Goal: Task Accomplishment & Management: Complete application form

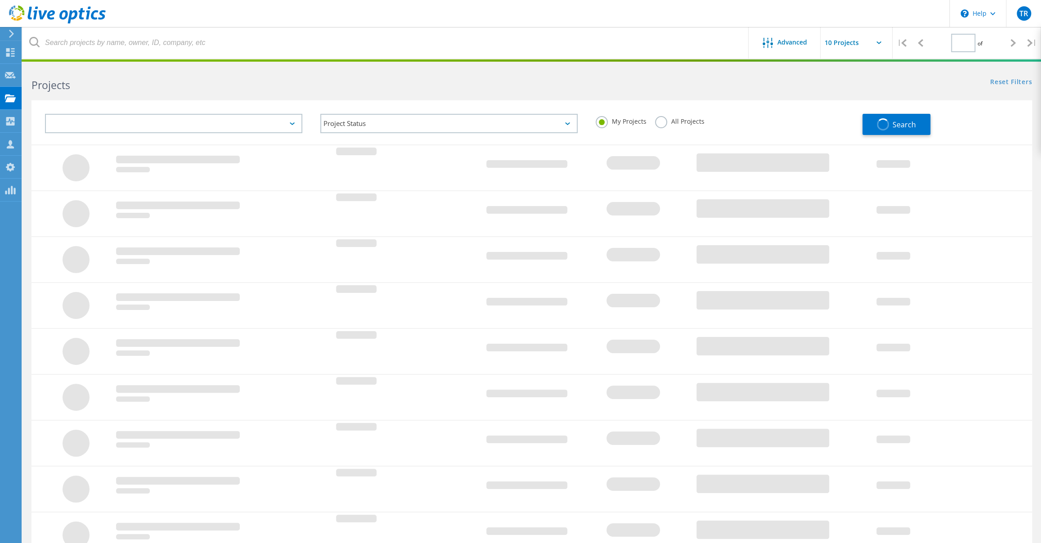
type input "1"
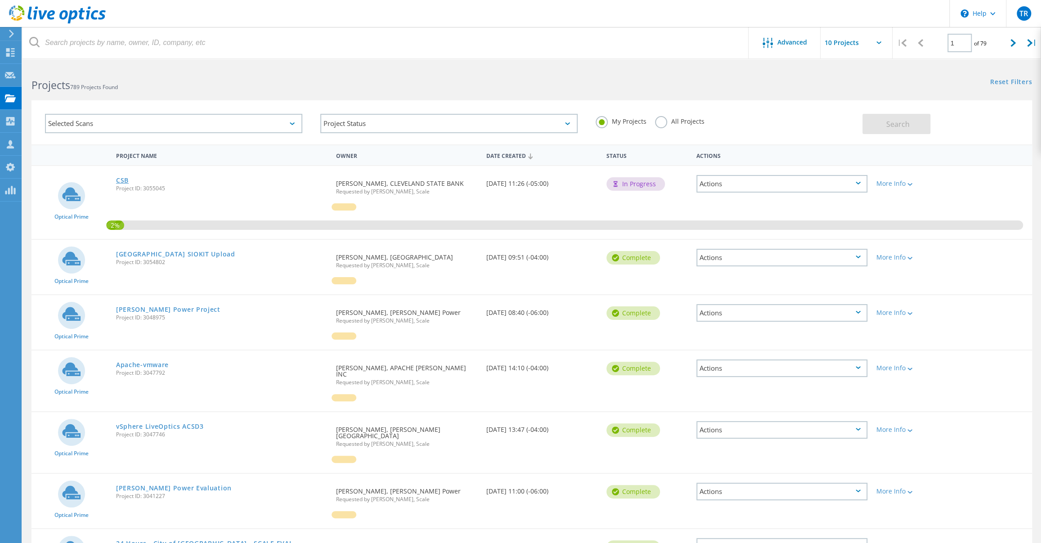
click at [123, 177] on link "CSB" at bounding box center [122, 180] width 13 height 6
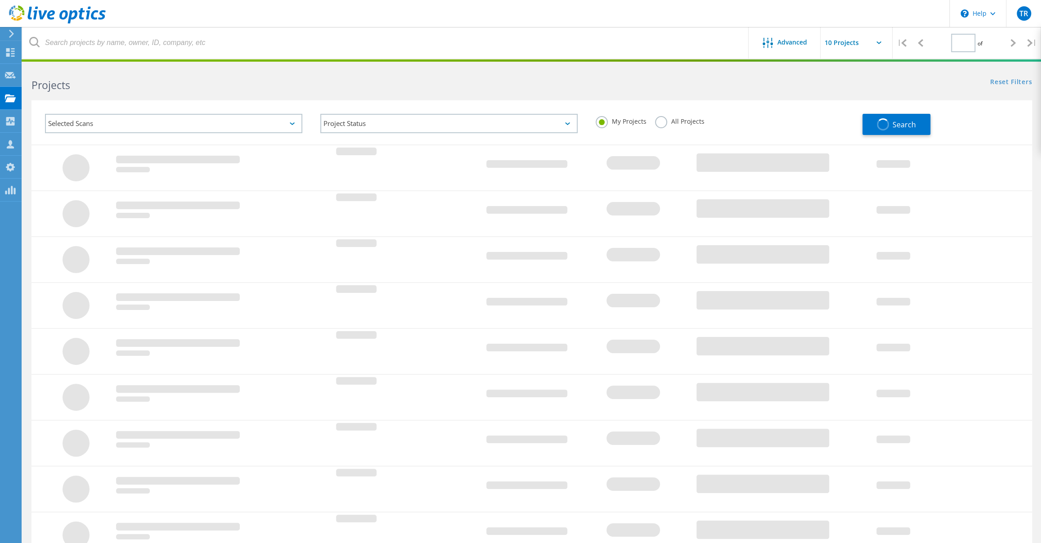
type input "1"
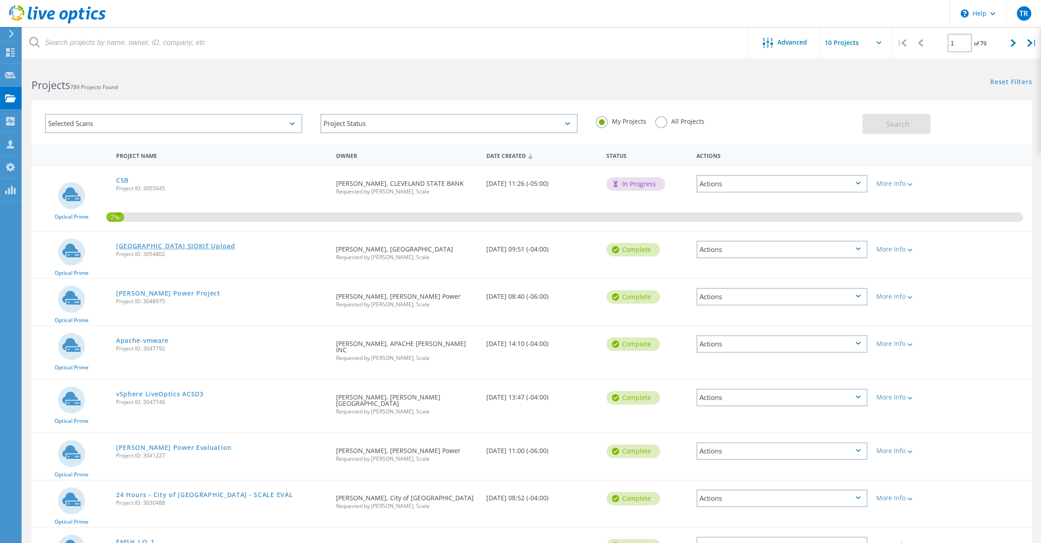
click at [235, 247] on link "[GEOGRAPHIC_DATA] SIOKIT Upload" at bounding box center [175, 246] width 119 height 6
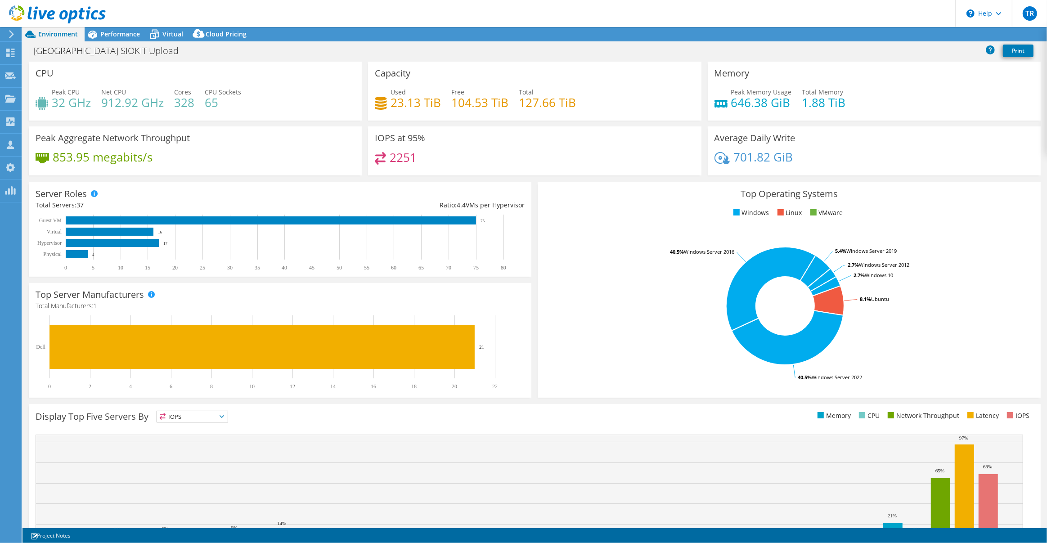
select select "USD"
click at [893, 36] on link "Reports" at bounding box center [894, 34] width 43 height 14
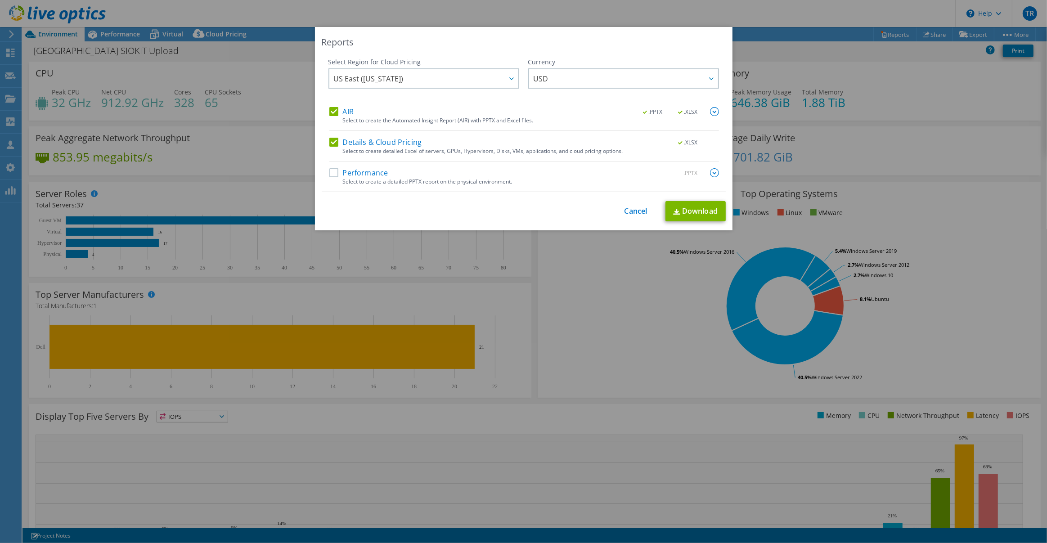
drag, startPoint x: 332, startPoint y: 172, endPoint x: 433, endPoint y: 186, distance: 101.8
click at [333, 172] on label "Performance" at bounding box center [358, 172] width 59 height 9
click at [0, 0] on input "Performance" at bounding box center [0, 0] width 0 height 0
click at [693, 208] on link "Download" at bounding box center [696, 211] width 60 height 20
click at [636, 207] on link "Cancel" at bounding box center [636, 211] width 23 height 9
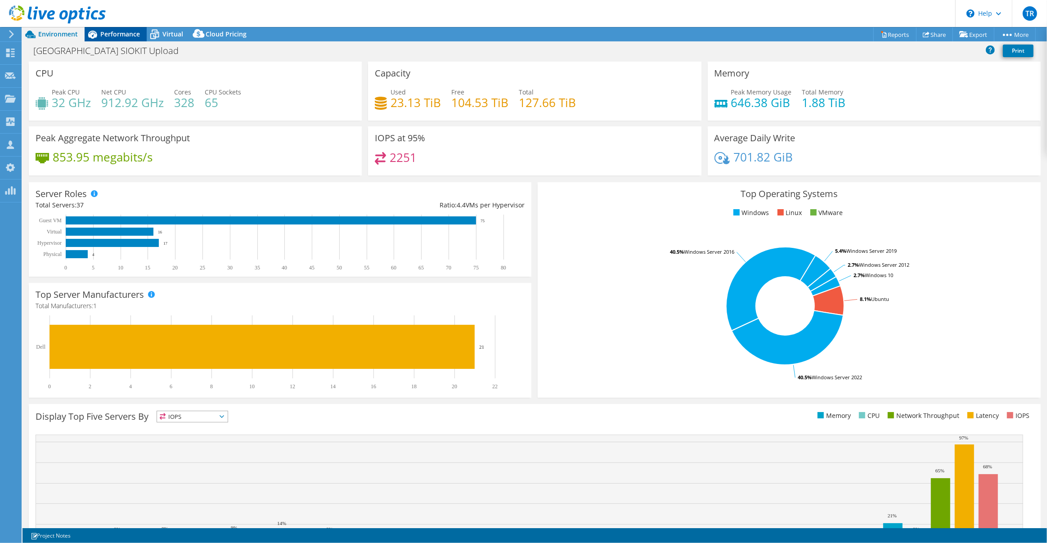
click at [120, 35] on span "Performance" at bounding box center [120, 34] width 40 height 9
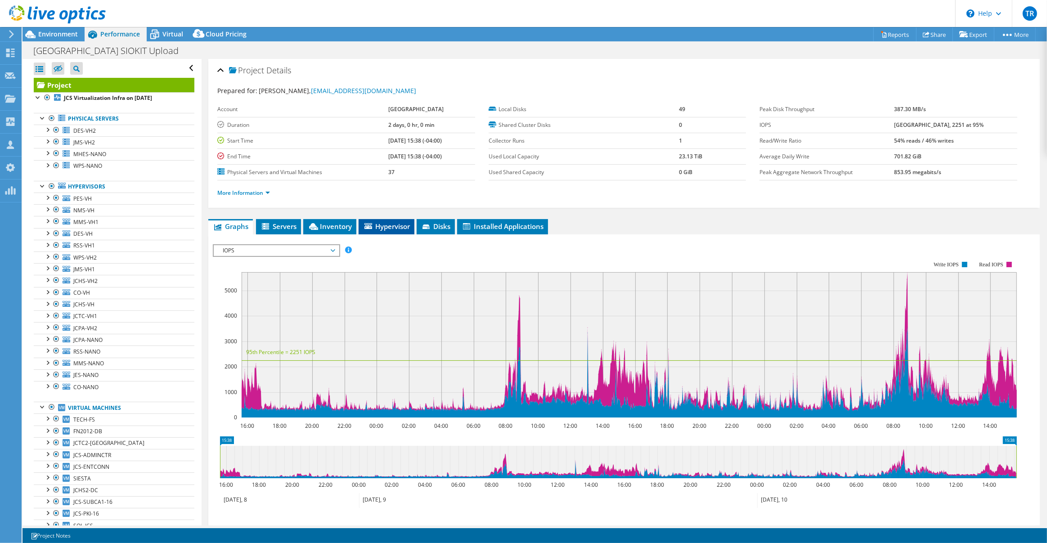
click at [385, 229] on span "Hypervisor" at bounding box center [386, 226] width 47 height 9
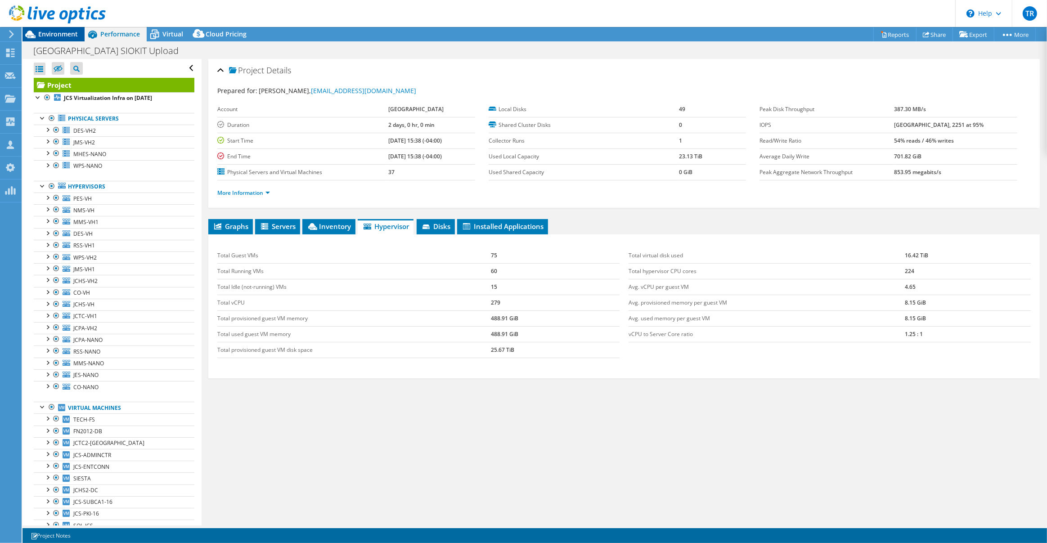
click at [64, 34] on span "Environment" at bounding box center [58, 34] width 40 height 9
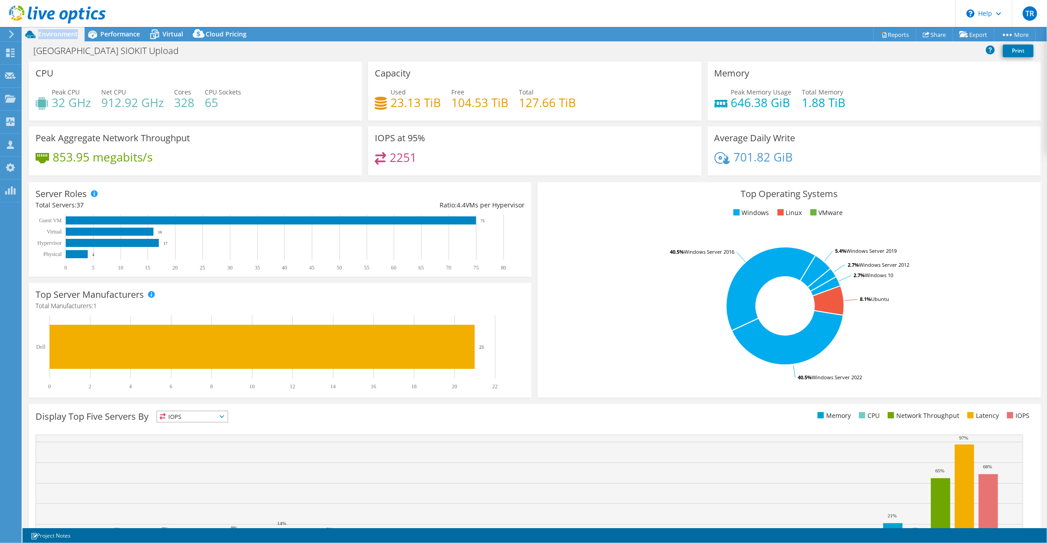
click at [64, 34] on span "Environment" at bounding box center [58, 34] width 40 height 9
click at [81, 16] on use at bounding box center [57, 14] width 97 height 18
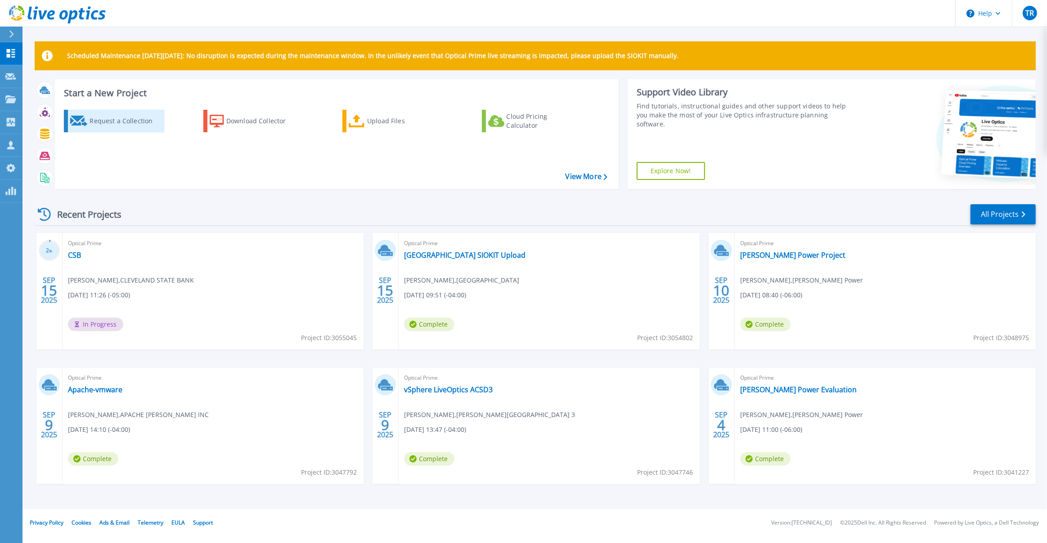
click at [102, 120] on div "Request a Collection" at bounding box center [126, 121] width 72 height 18
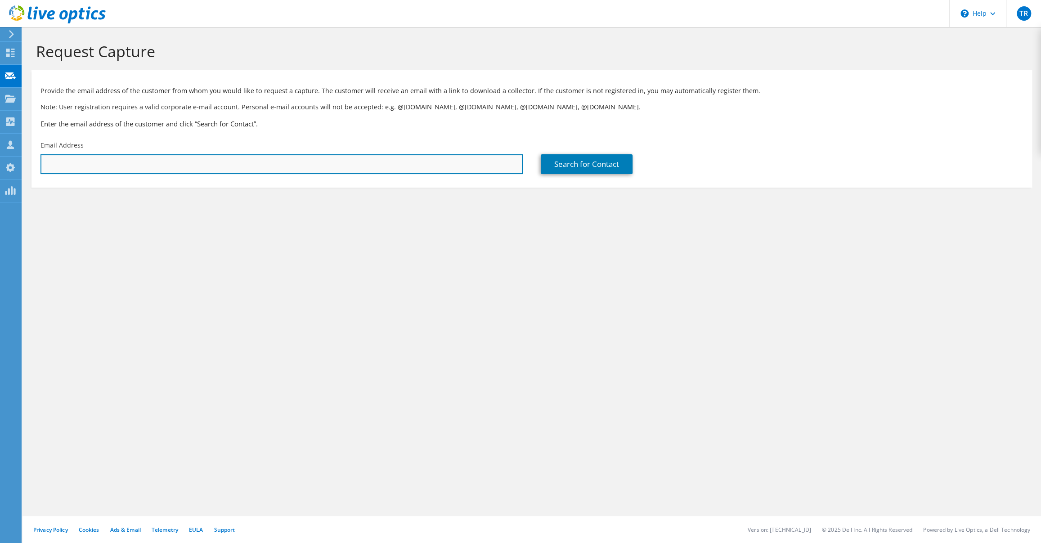
click at [208, 169] on input "text" at bounding box center [281, 164] width 482 height 20
paste input "[PERSON_NAME][EMAIL_ADDRESS][PERSON_NAME][DOMAIN_NAME]"
type input "[PERSON_NAME][EMAIL_ADDRESS][PERSON_NAME][DOMAIN_NAME]"
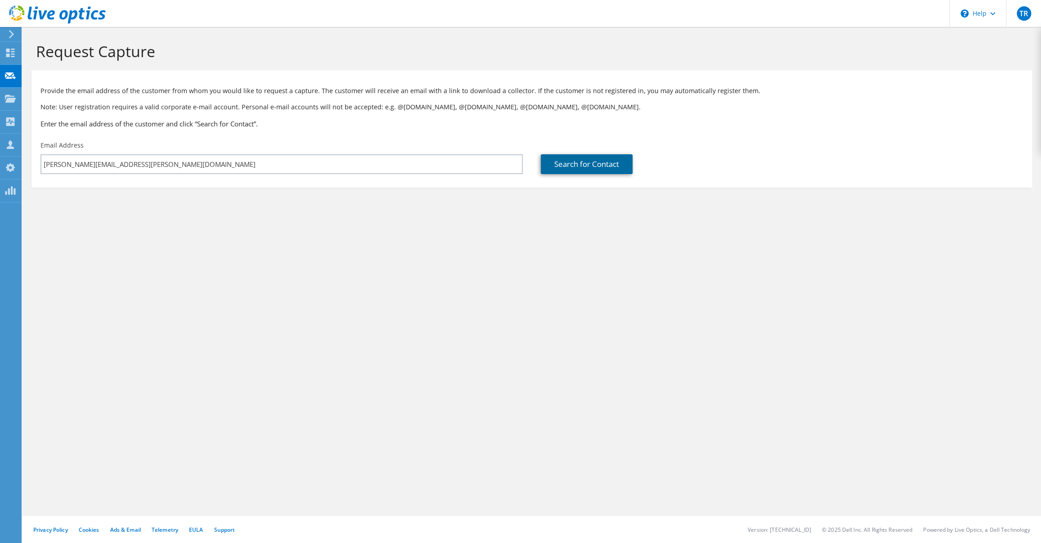
click at [572, 163] on link "Search for Contact" at bounding box center [587, 164] width 92 height 20
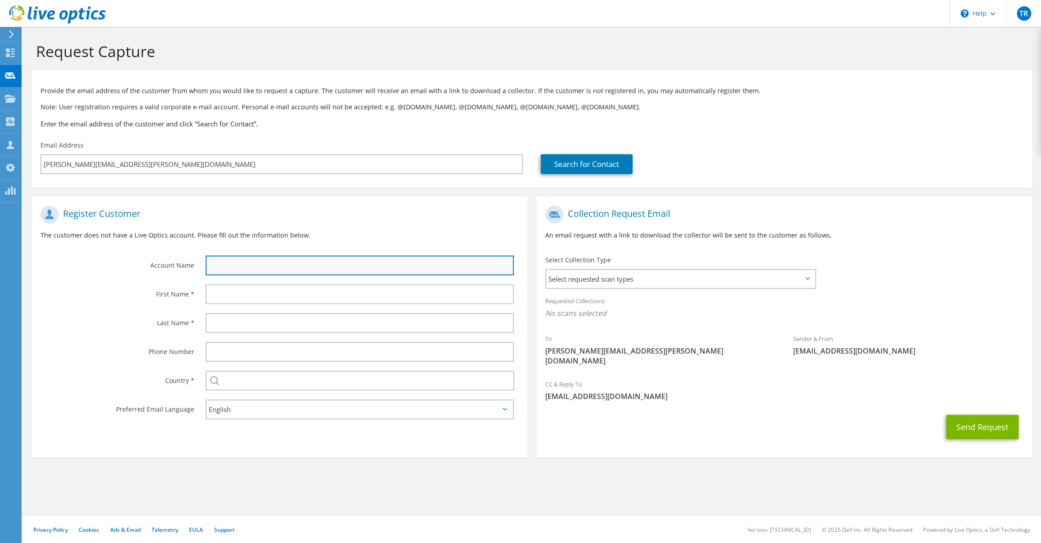
click at [324, 273] on input "text" at bounding box center [360, 266] width 308 height 20
type input "Endeavor IT"
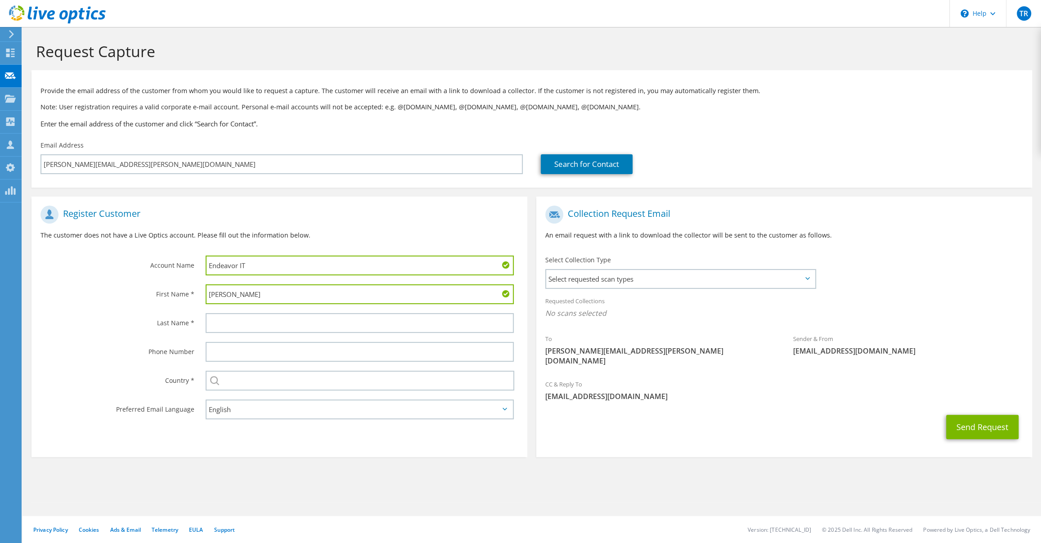
type input "Dean"
type input "Exoo"
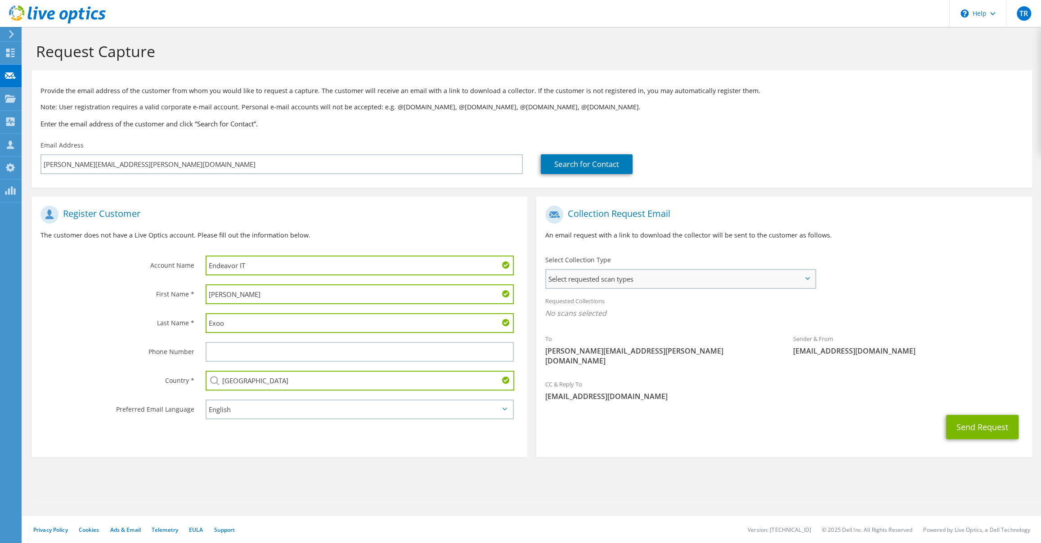
type input "[GEOGRAPHIC_DATA]"
click at [790, 285] on span "Select requested scan types" at bounding box center [680, 279] width 269 height 18
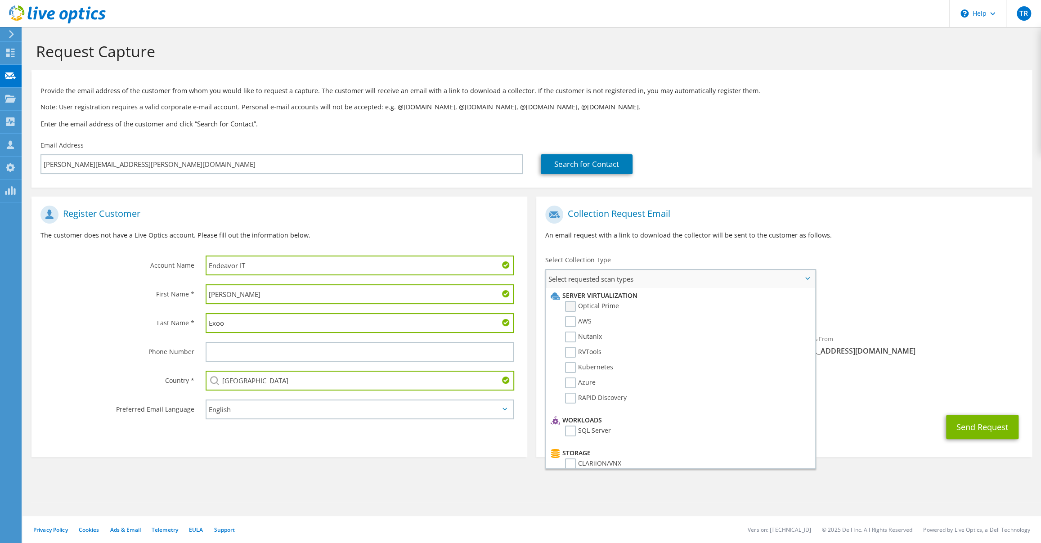
click at [569, 306] on label "Optical Prime" at bounding box center [592, 306] width 54 height 11
click at [0, 0] on input "Optical Prime" at bounding box center [0, 0] width 0 height 0
click at [965, 378] on div "CC & Reply To troeder@scalecomputing.com" at bounding box center [784, 393] width 496 height 31
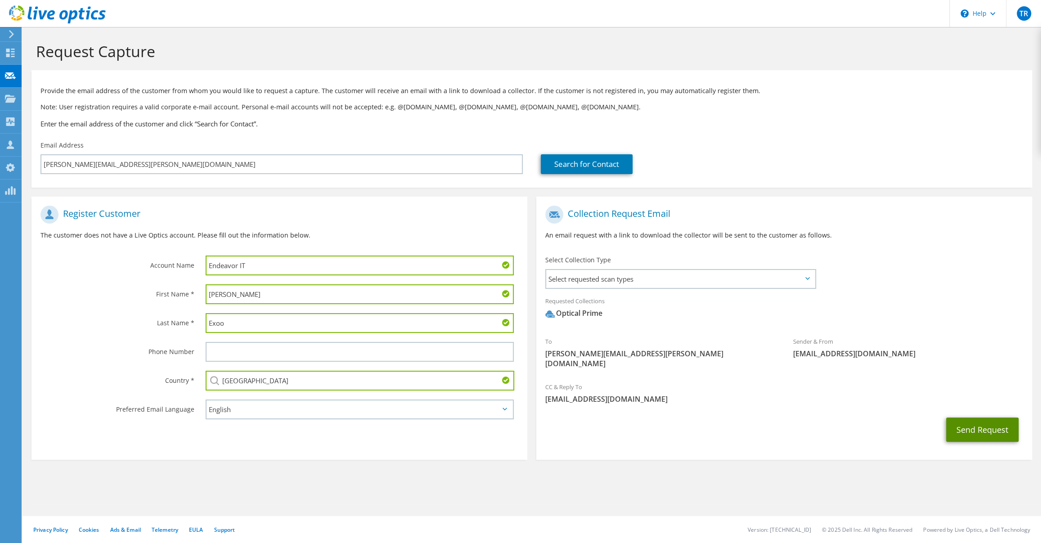
click at [985, 421] on button "Send Request" at bounding box center [982, 430] width 72 height 24
